Goal: Check status: Check status

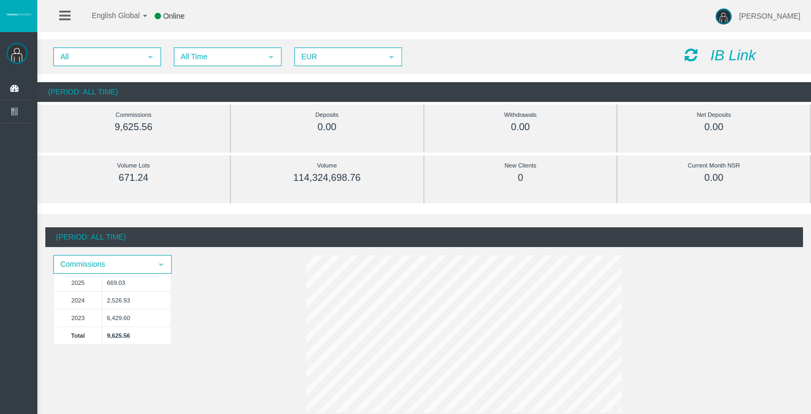
click at [229, 66] on div "All select All Time select 5 EUR select EUR IB Link" at bounding box center [424, 56] width 774 height 35
click at [228, 55] on span "All Time" at bounding box center [218, 57] width 86 height 17
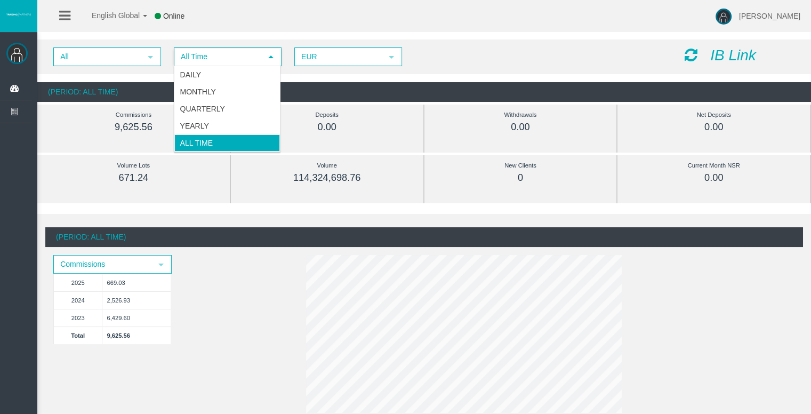
click at [228, 55] on span "All Time" at bounding box center [218, 57] width 86 height 17
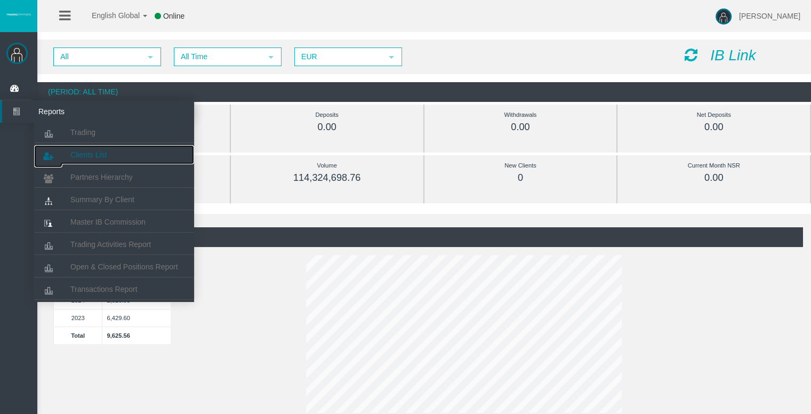
click at [98, 156] on span "Clients List" at bounding box center [88, 154] width 36 height 9
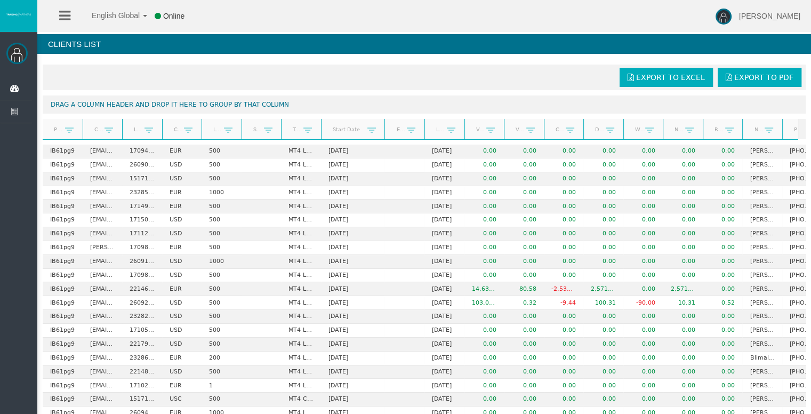
drag, startPoint x: 358, startPoint y: 132, endPoint x: 383, endPoint y: 132, distance: 25.1
click at [383, 132] on div "Partner code Client Login Currency Leverage Short Code Type Start Date End Date…" at bounding box center [421, 129] width 756 height 20
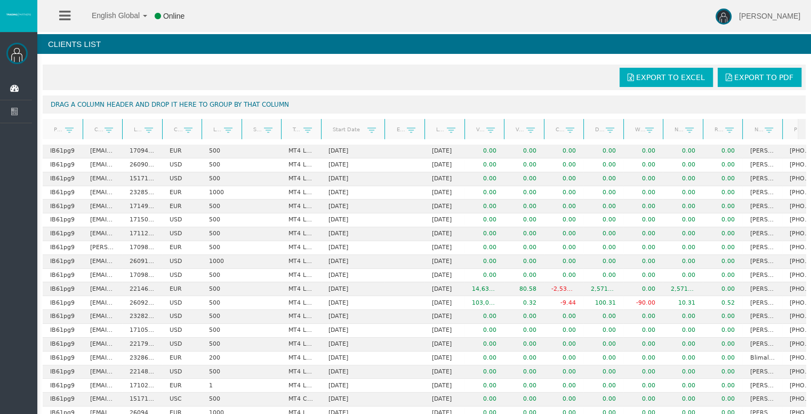
click at [344, 131] on link "Start Date" at bounding box center [346, 129] width 41 height 14
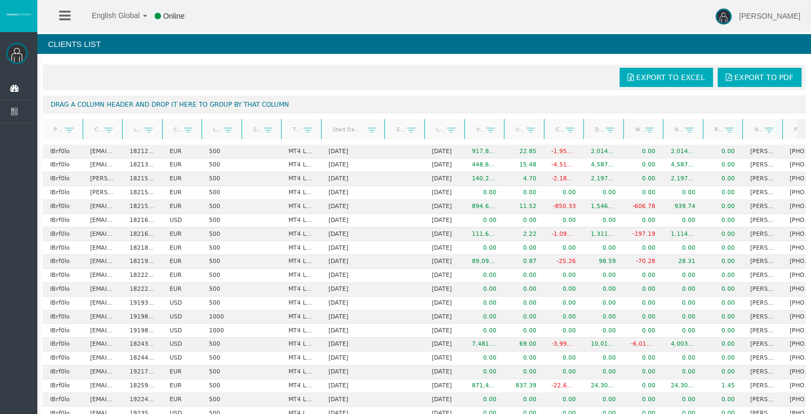
click at [344, 131] on link "Start Date" at bounding box center [346, 129] width 41 height 15
